Goal: Purchase product/service

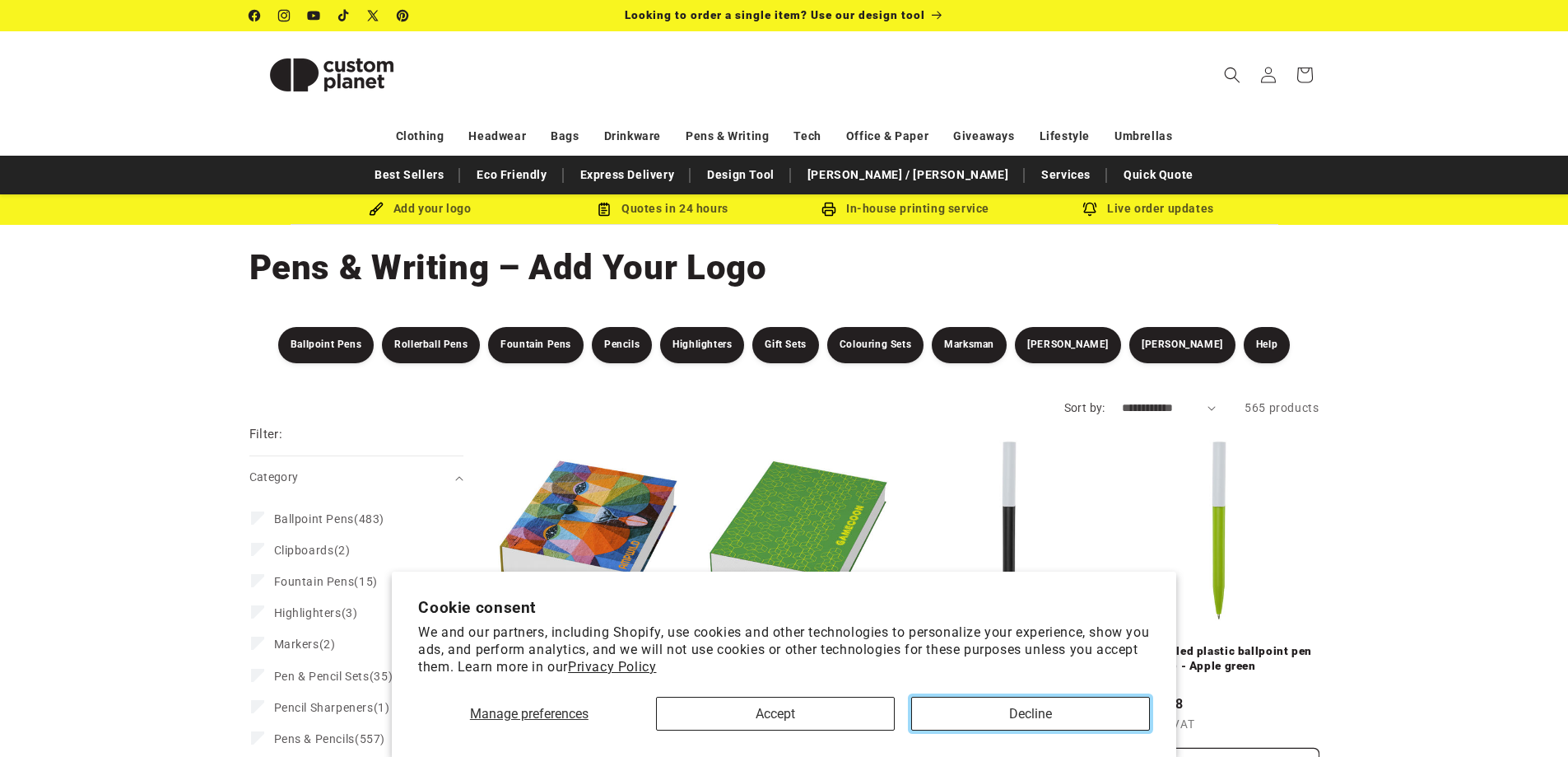
click at [929, 717] on button "Decline" at bounding box center [1030, 714] width 238 height 34
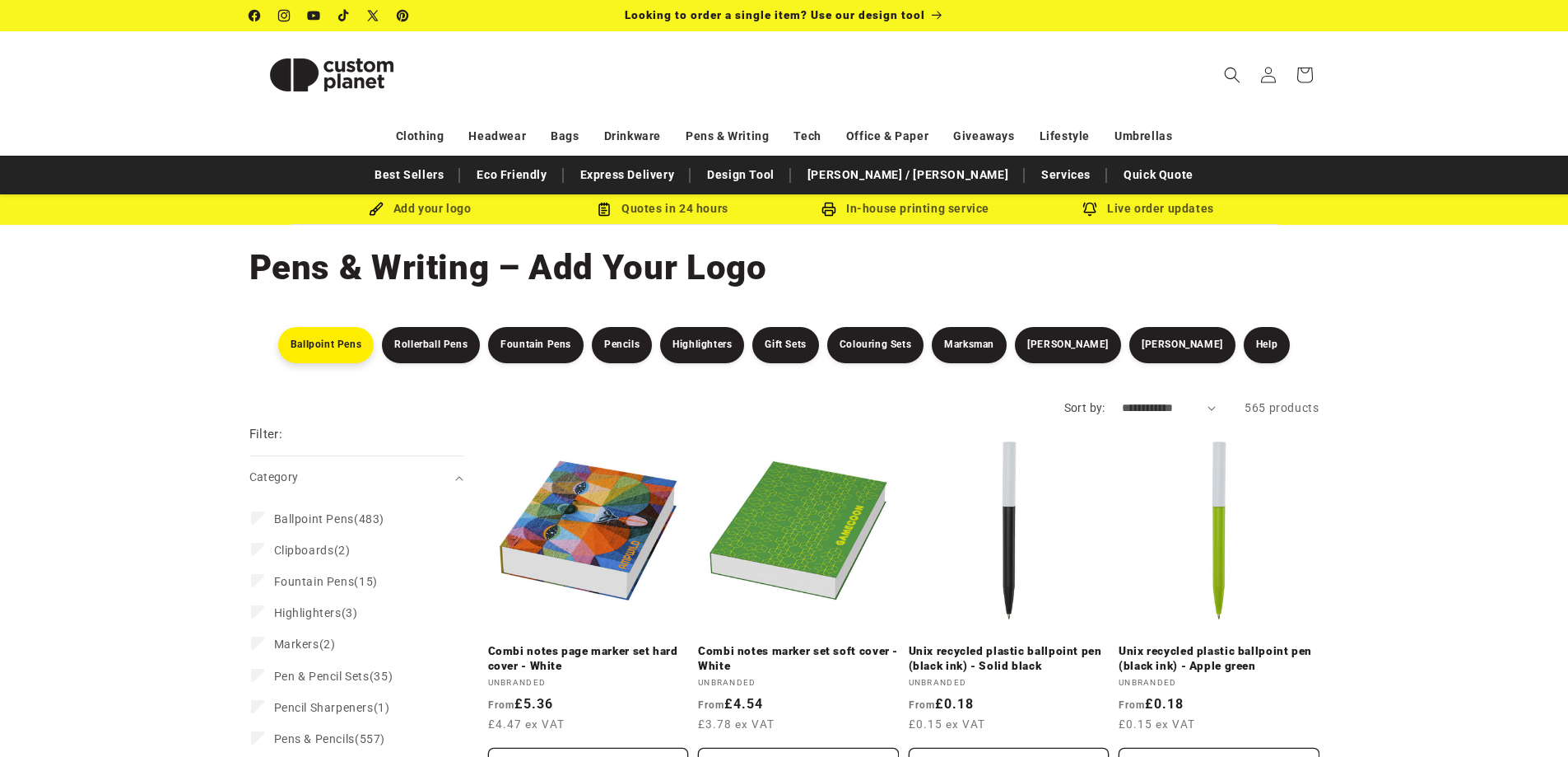
click at [341, 337] on link "Ballpoint Pens" at bounding box center [326, 344] width 95 height 36
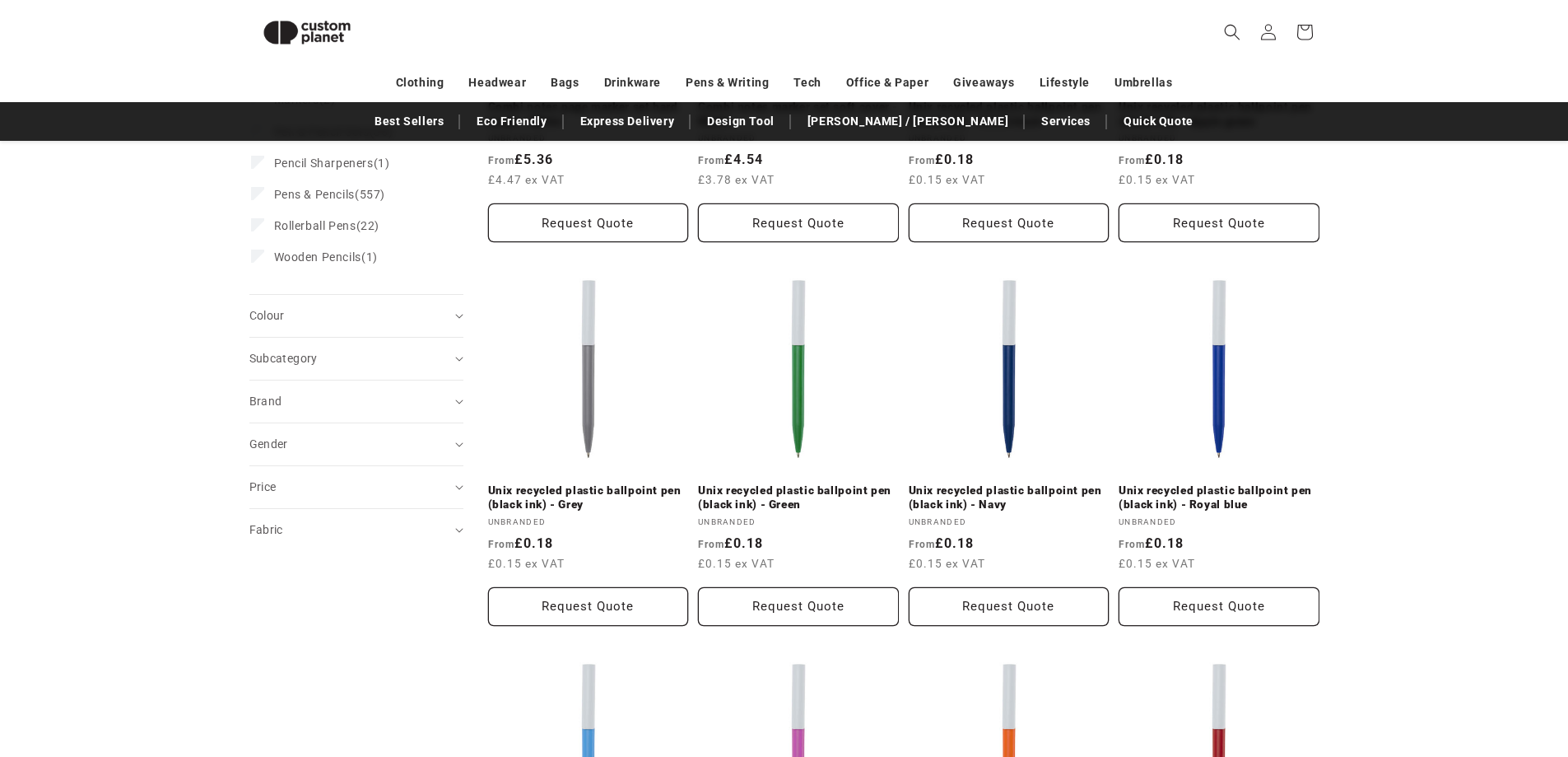
scroll to position [61, 0]
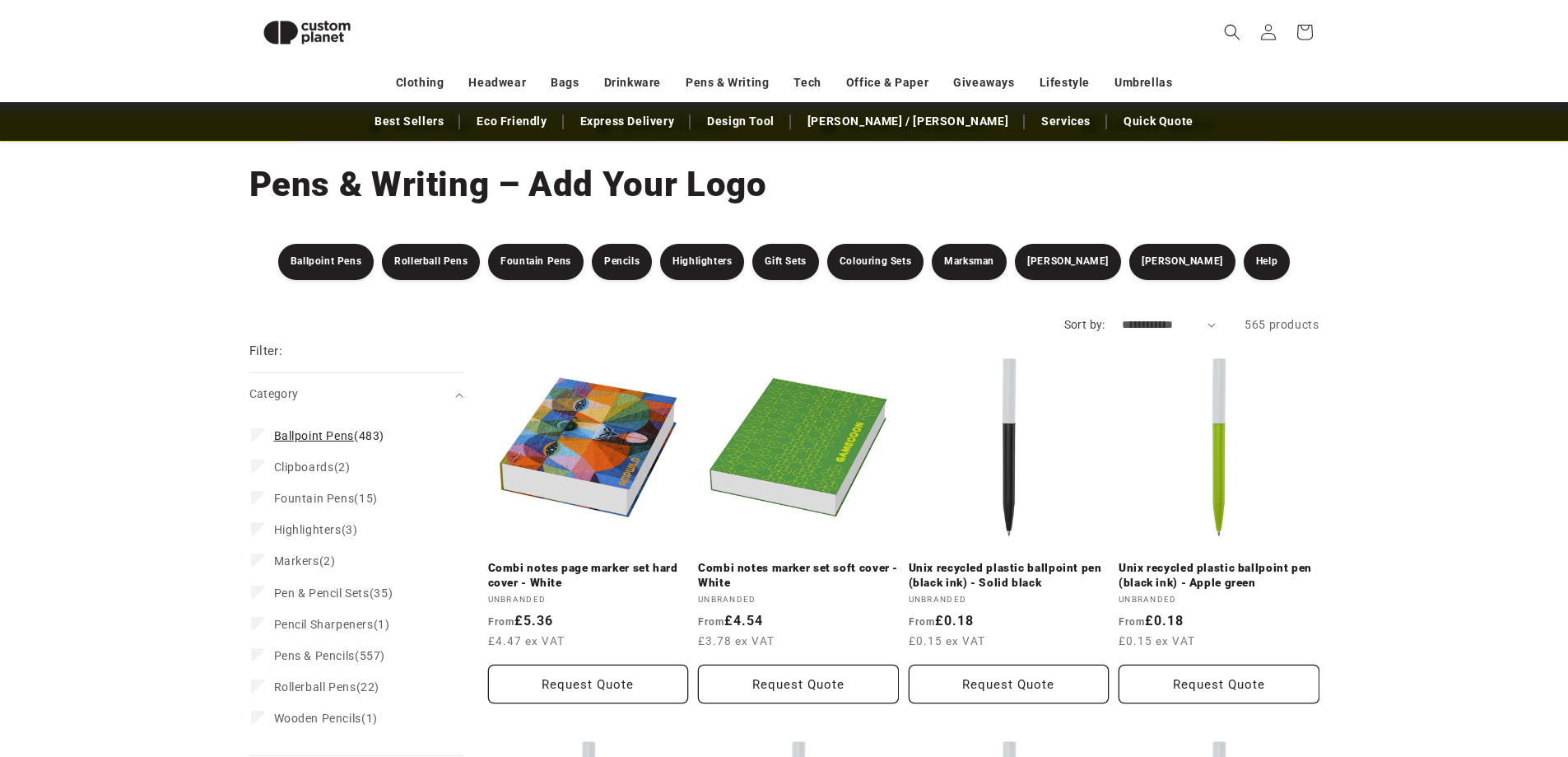
click at [343, 442] on span "Ballpoint Pens" at bounding box center [314, 435] width 79 height 13
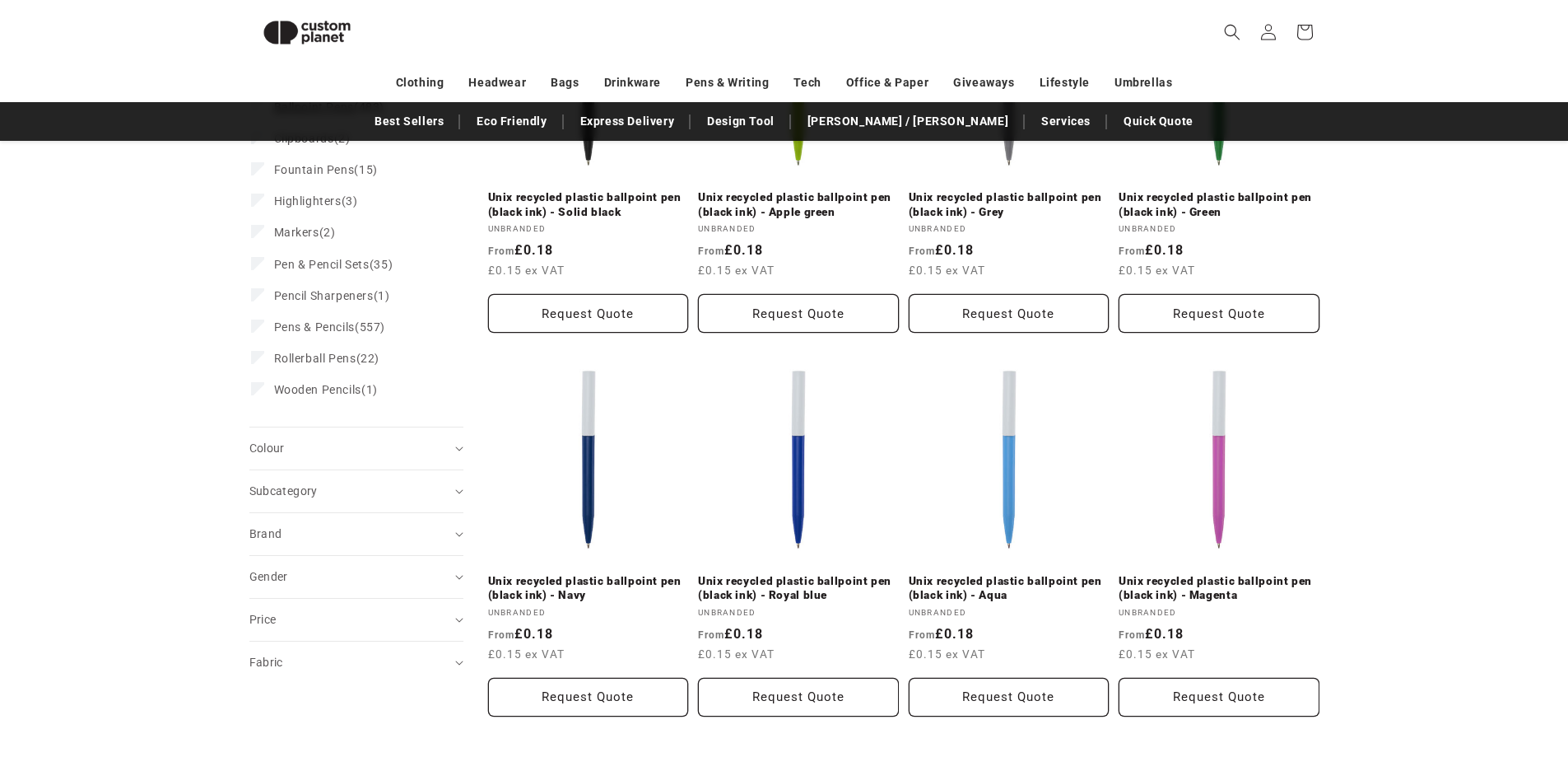
scroll to position [473, 0]
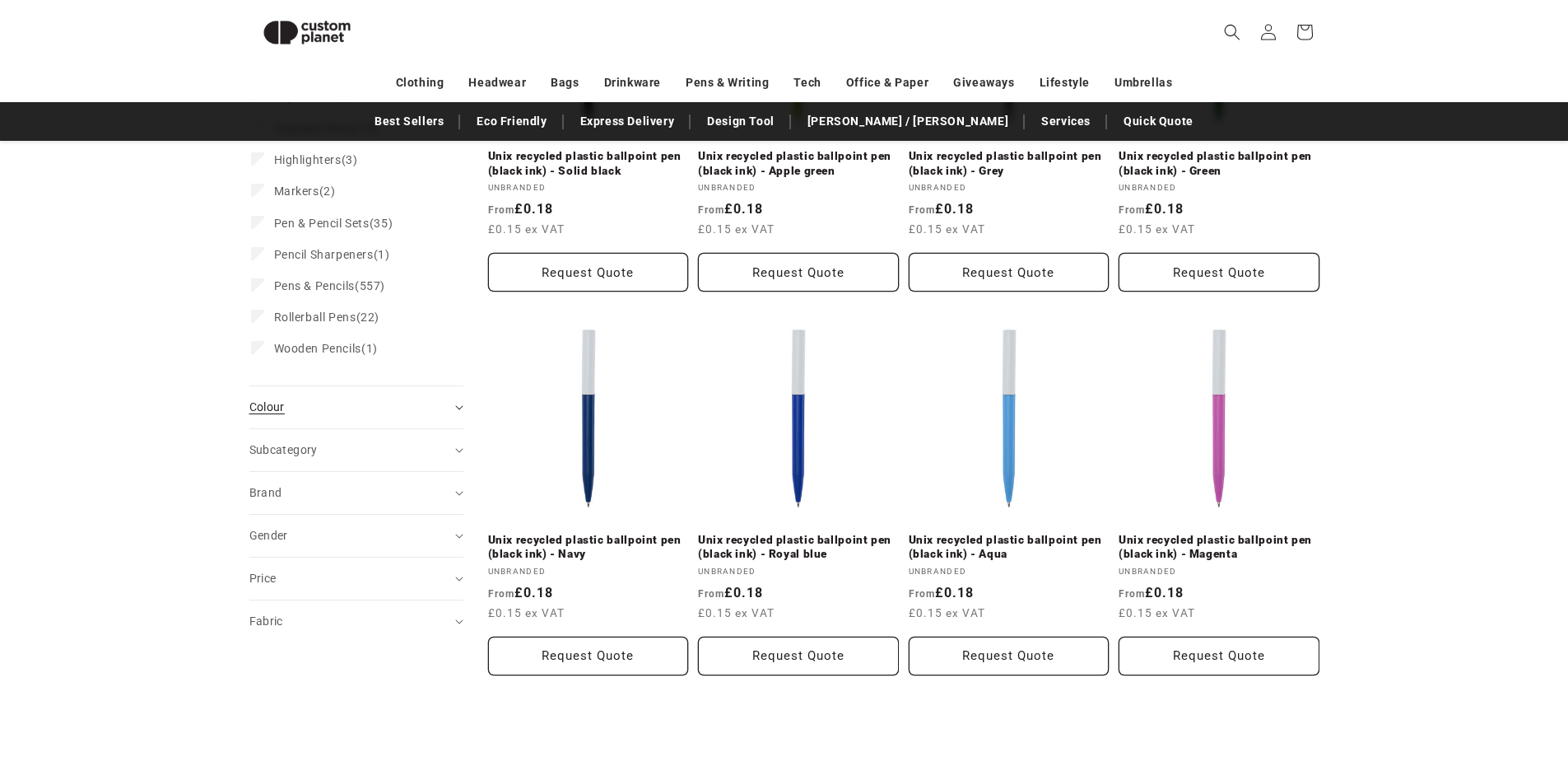
click at [352, 417] on summary "Colour (0)" at bounding box center [357, 407] width 214 height 42
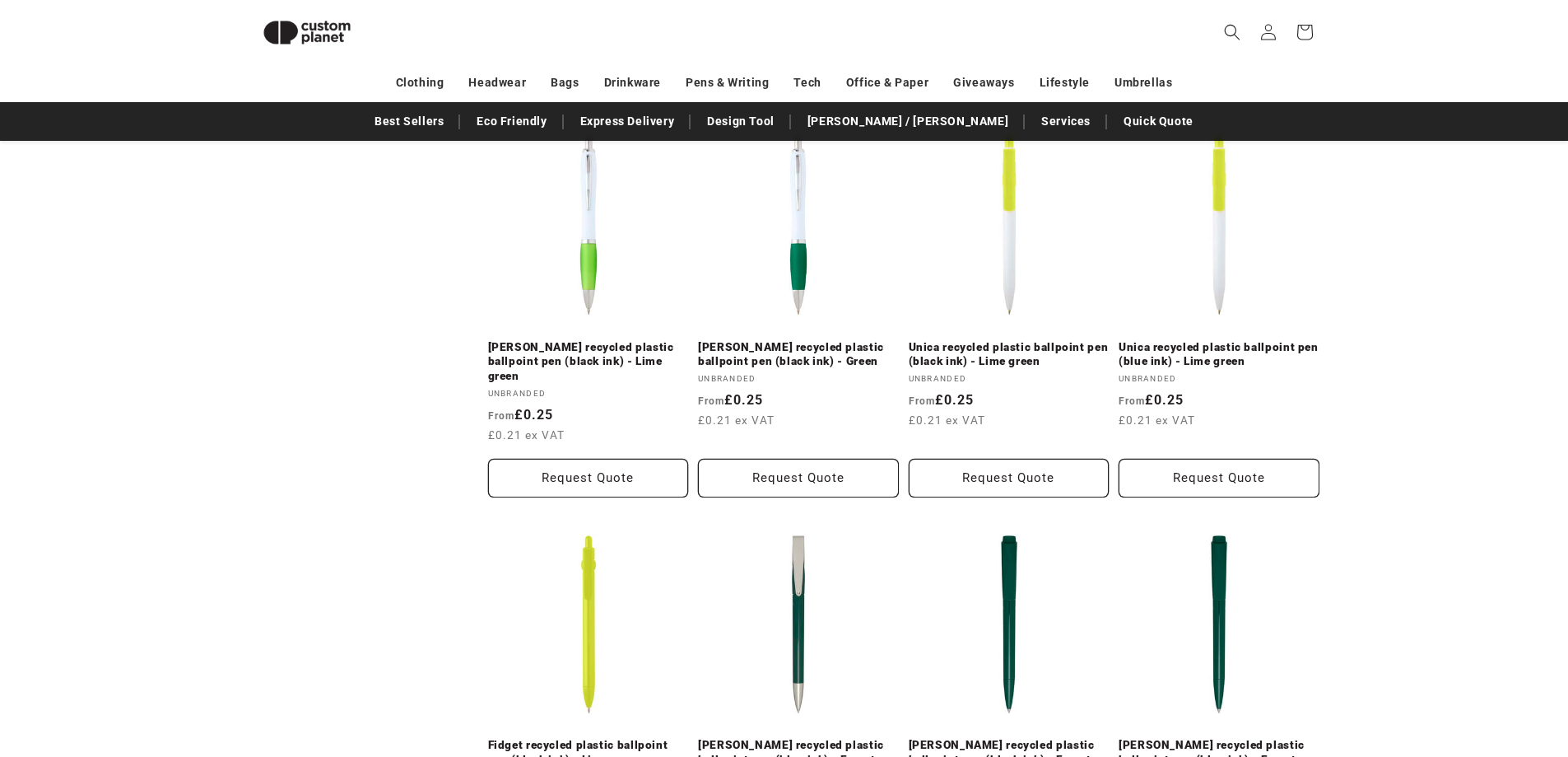
scroll to position [1379, 0]
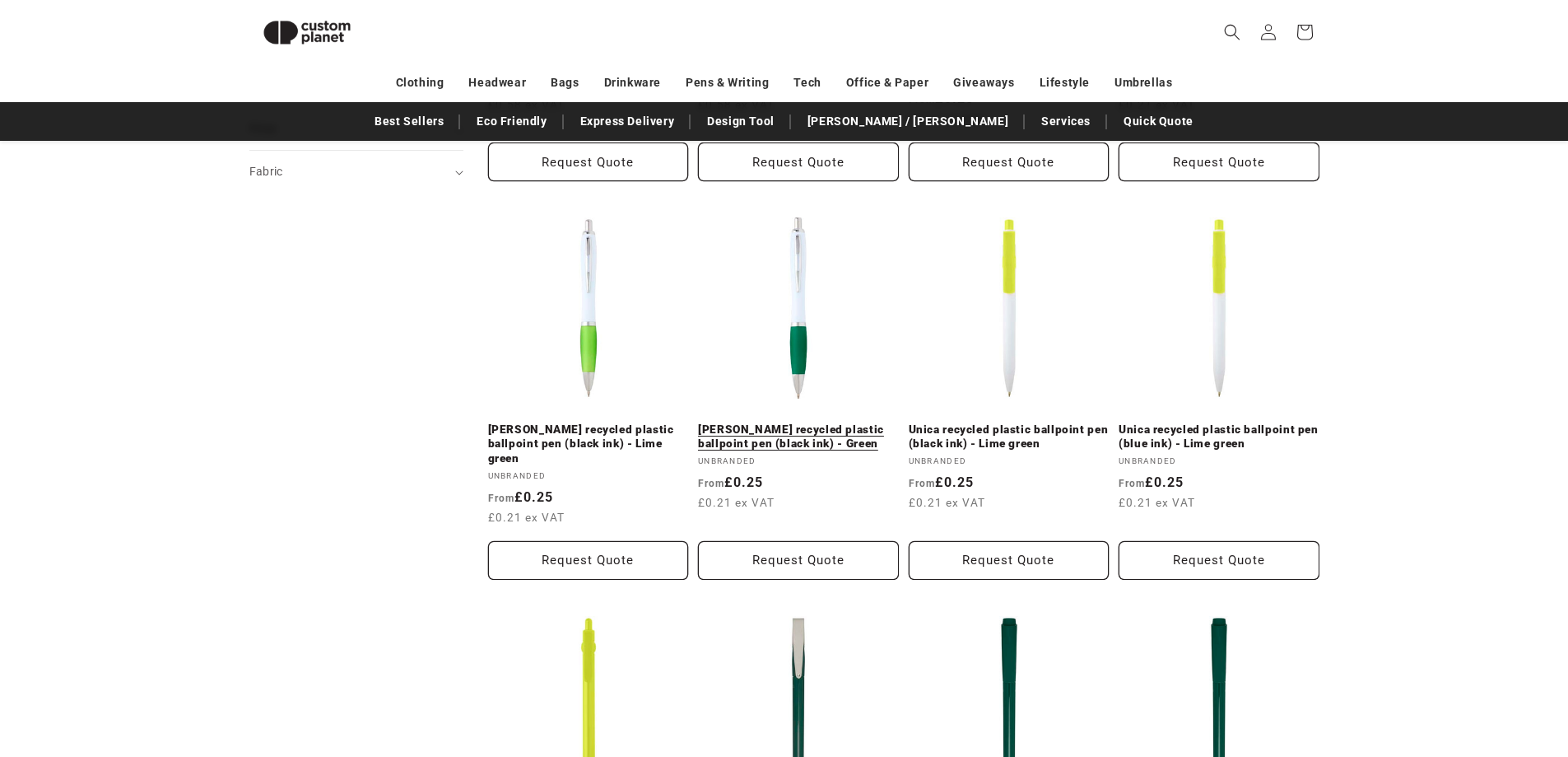
click at [812, 422] on link "[PERSON_NAME] recycled plastic ballpoint pen (black ink) - Green" at bounding box center [799, 436] width 201 height 29
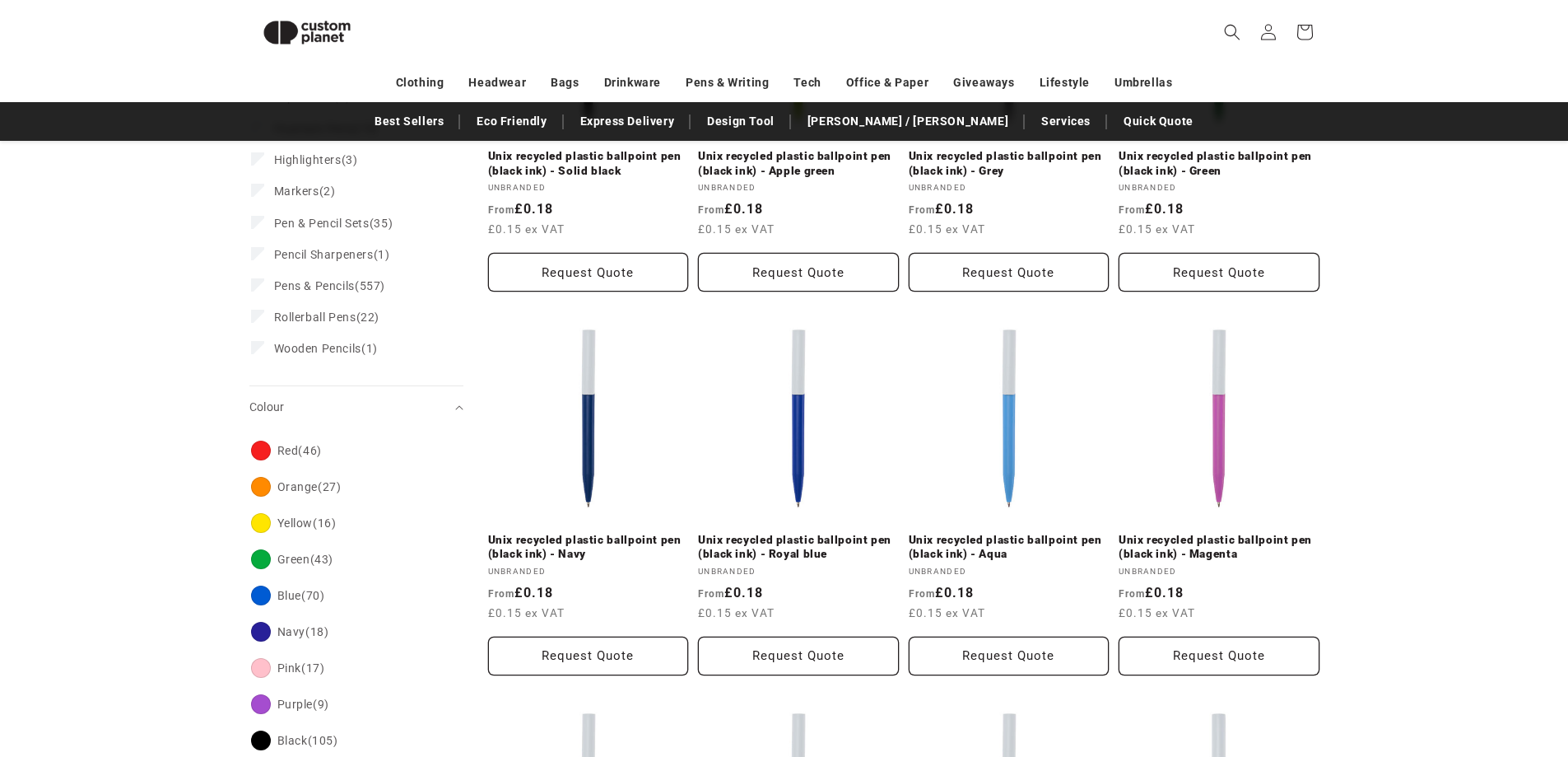
scroll to position [61, 0]
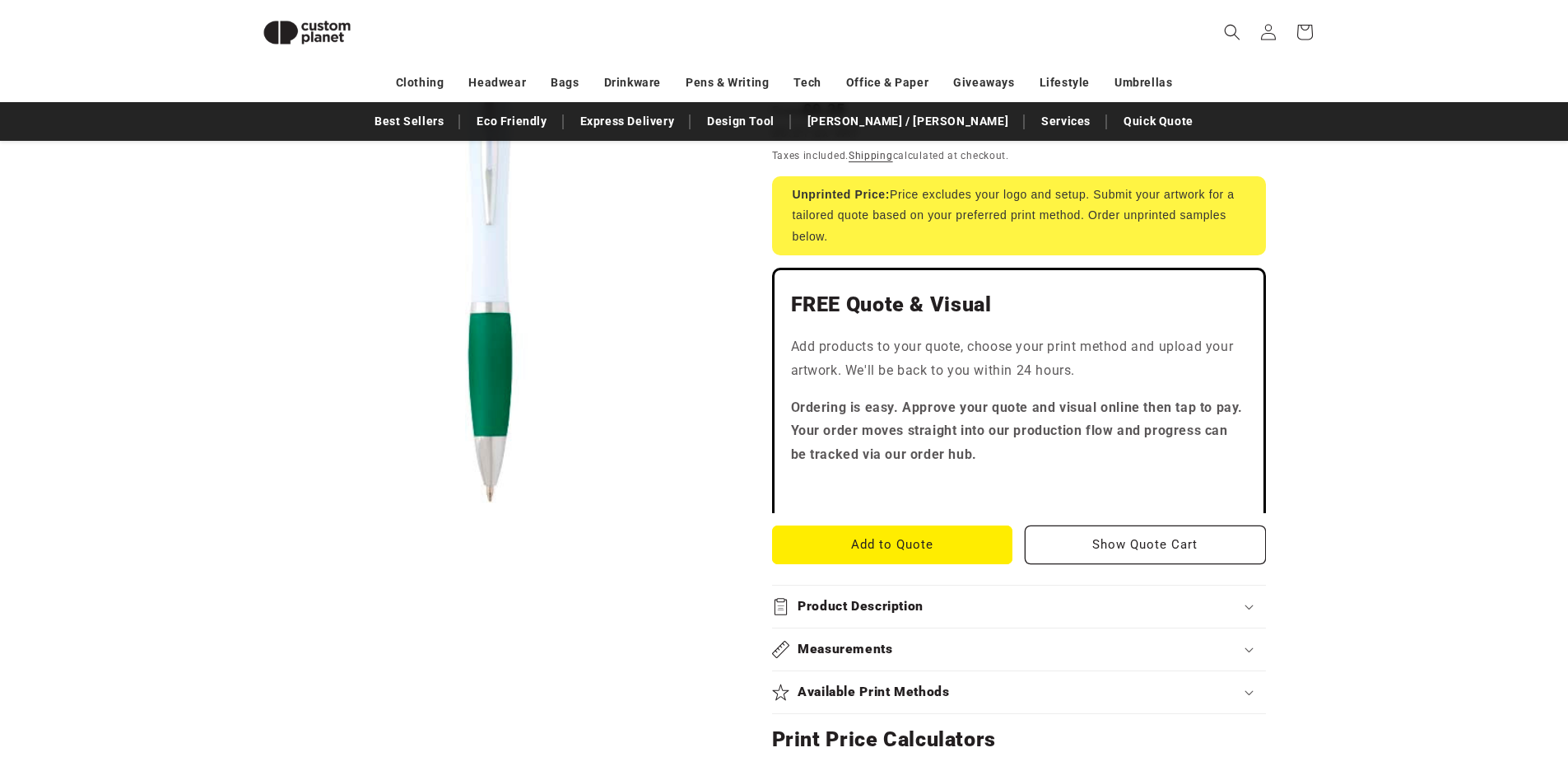
scroll to position [390, 0]
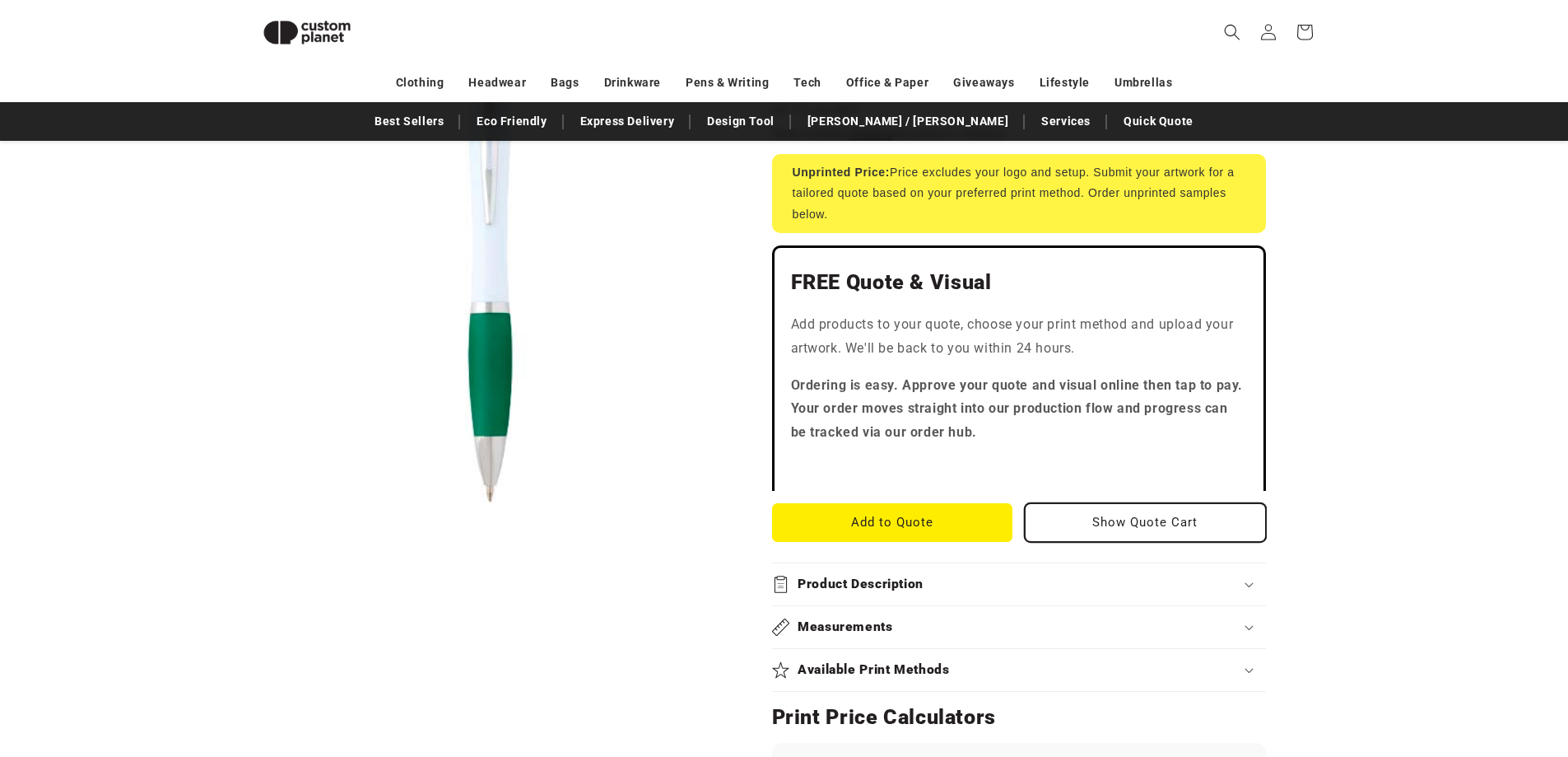
click at [1152, 519] on button "Show Quote Cart" at bounding box center [1145, 523] width 241 height 39
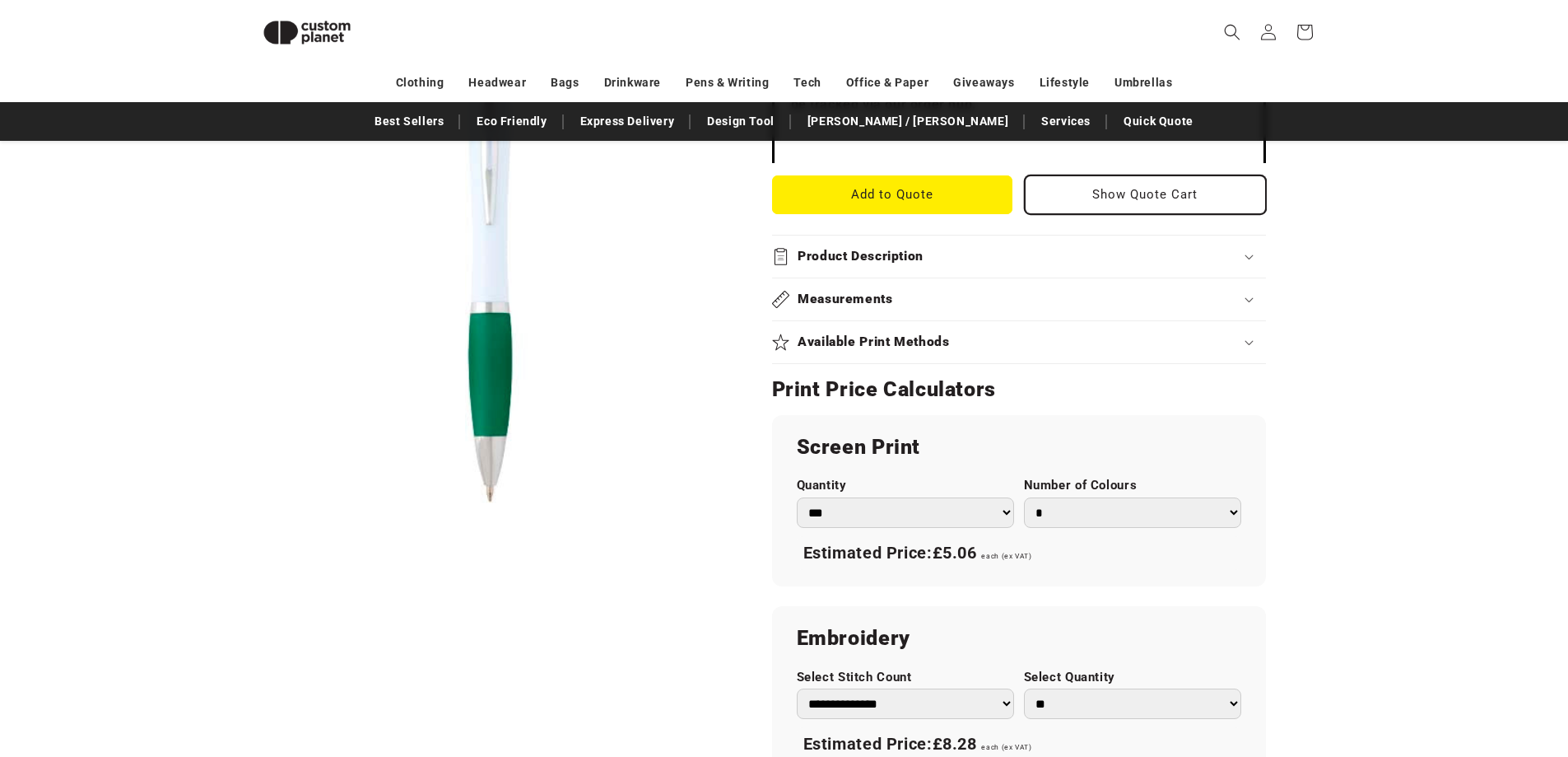
scroll to position [719, 0]
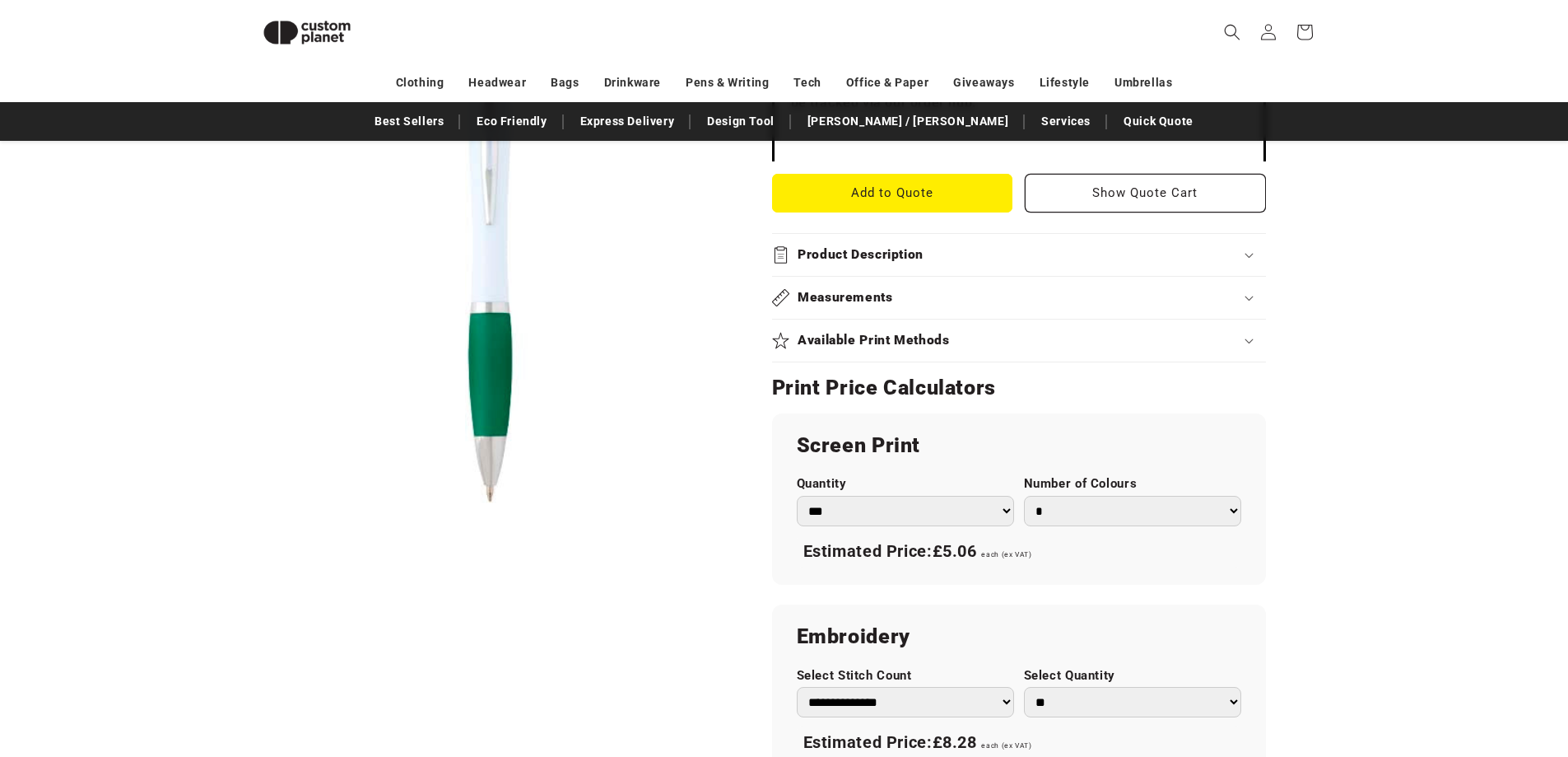
click at [1005, 513] on select "*** *** *** **** **** **** ***** *****" at bounding box center [906, 511] width 217 height 31
select select "***"
click at [797, 496] on select "*** *** *** **** **** **** ***** *****" at bounding box center [906, 511] width 217 height 31
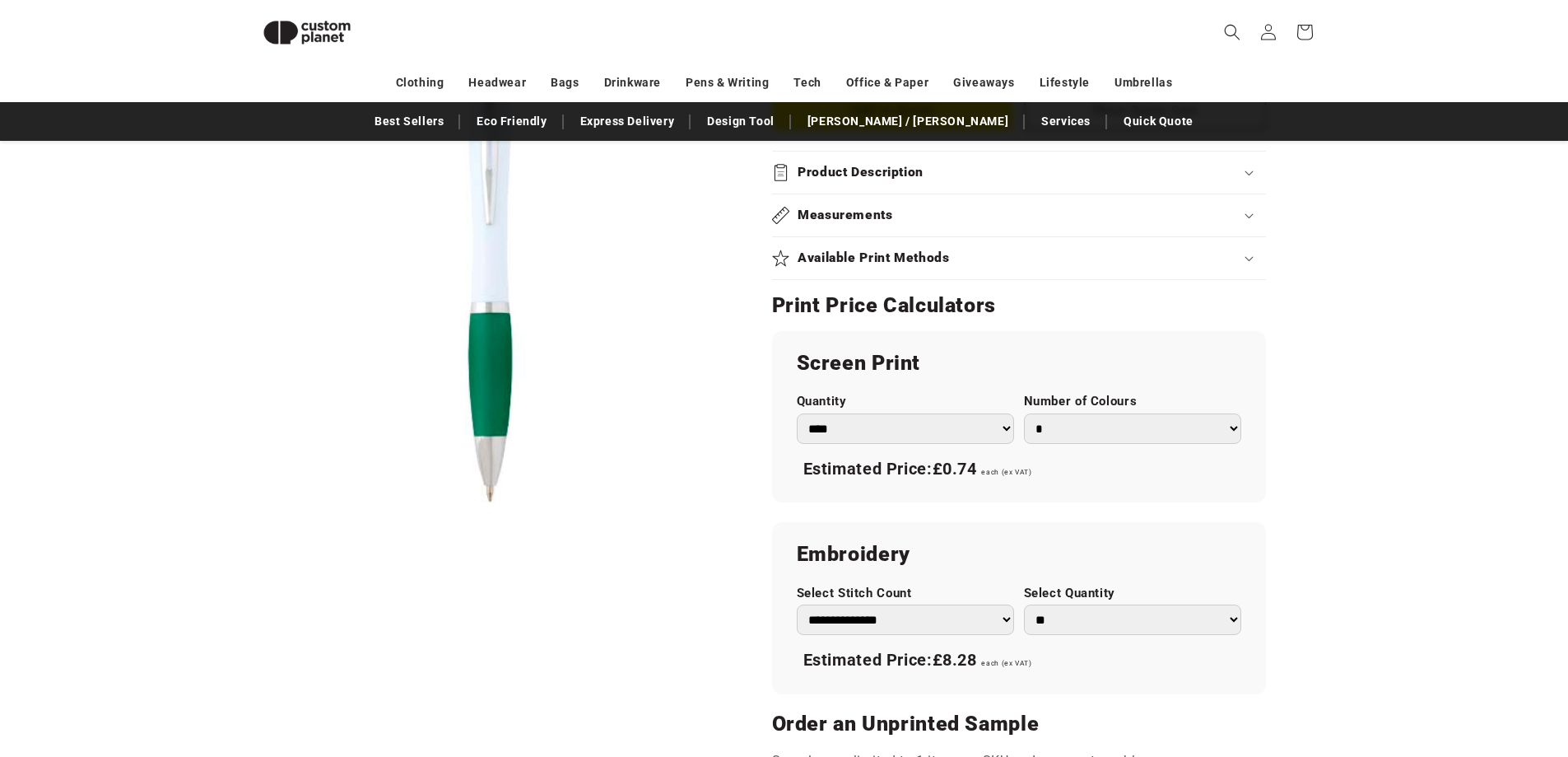
scroll to position [390, 0]
